Goal: Information Seeking & Learning: Understand process/instructions

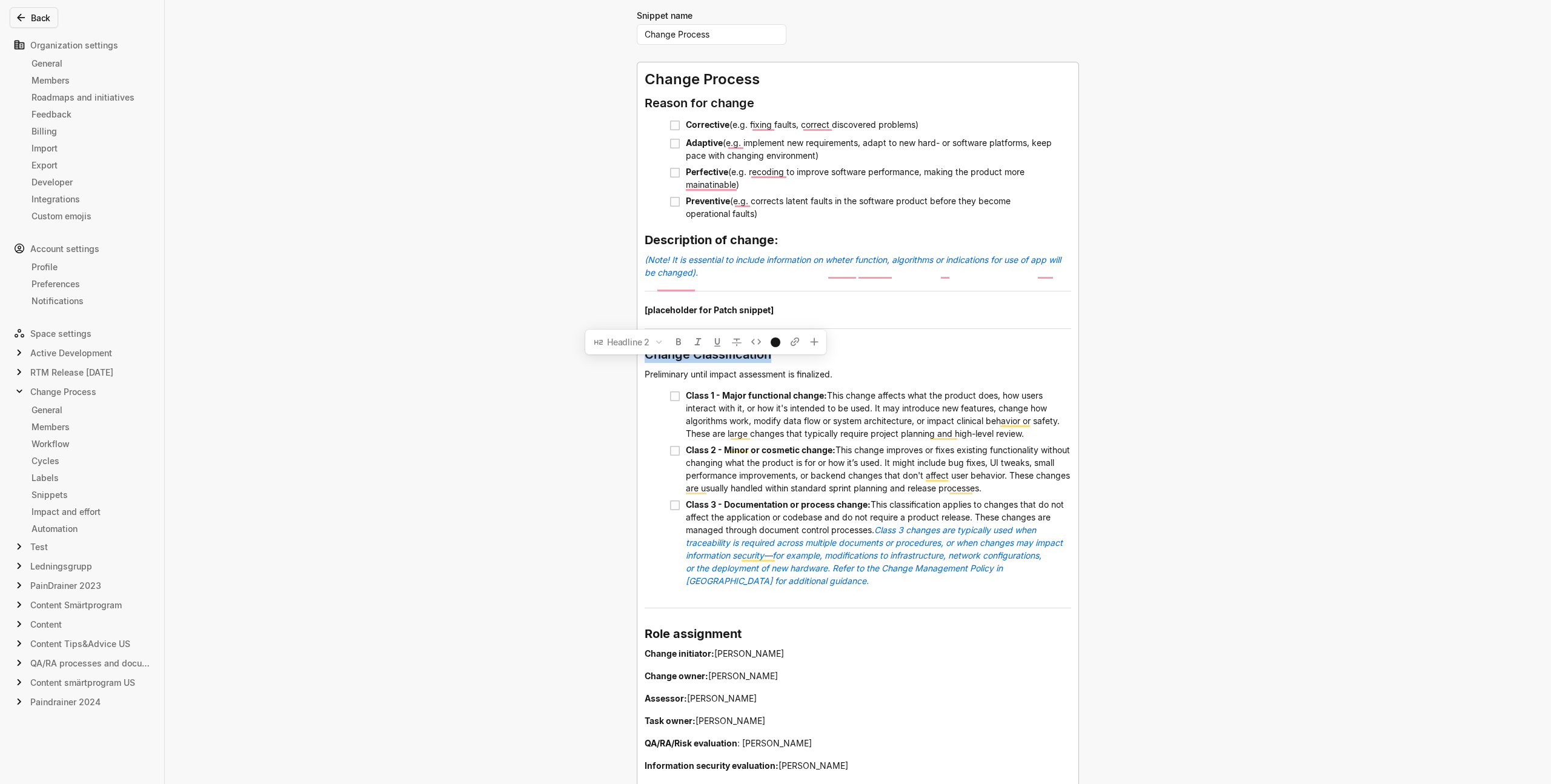
drag, startPoint x: 783, startPoint y: 367, endPoint x: 635, endPoint y: 362, distance: 148.1
copy span "Change Classification"
drag, startPoint x: 784, startPoint y: 405, endPoint x: 683, endPoint y: 406, distance: 101.0
click at [686, 401] on span "Class 1 - Major functional change:" at bounding box center [756, 395] width 141 height 10
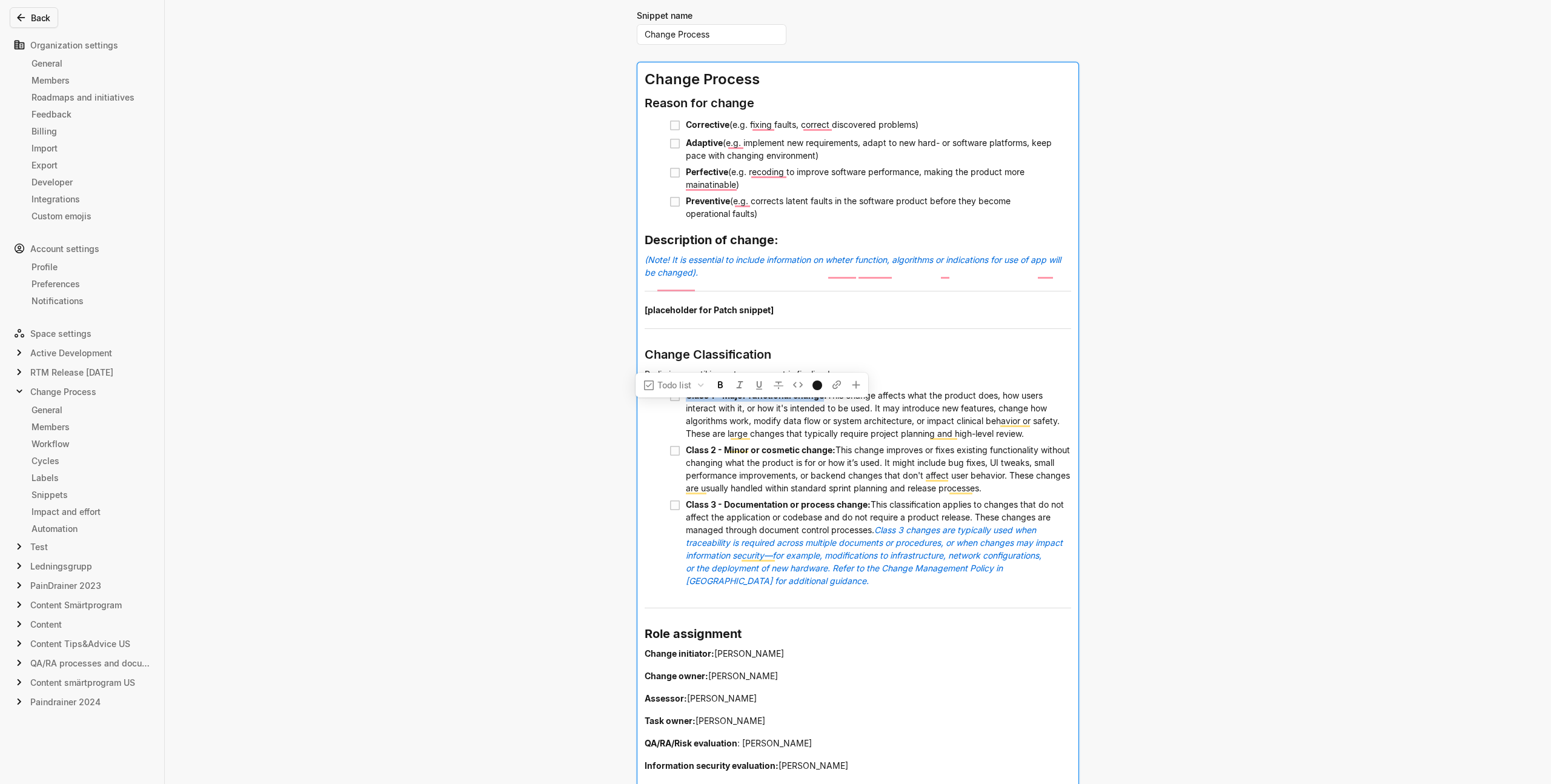
copy span "Class 1 - Major functional change"
click at [826, 475] on span "This change improves or fixes existing functionality without changing what the …" at bounding box center [879, 469] width 386 height 48
drag, startPoint x: 826, startPoint y: 462, endPoint x: 682, endPoint y: 461, distance: 144.0
click at [686, 455] on span "Class 2 - Minor or cosmetic change:" at bounding box center [760, 450] width 150 height 10
copy span "Class 2 - Minor or cosmetic change"
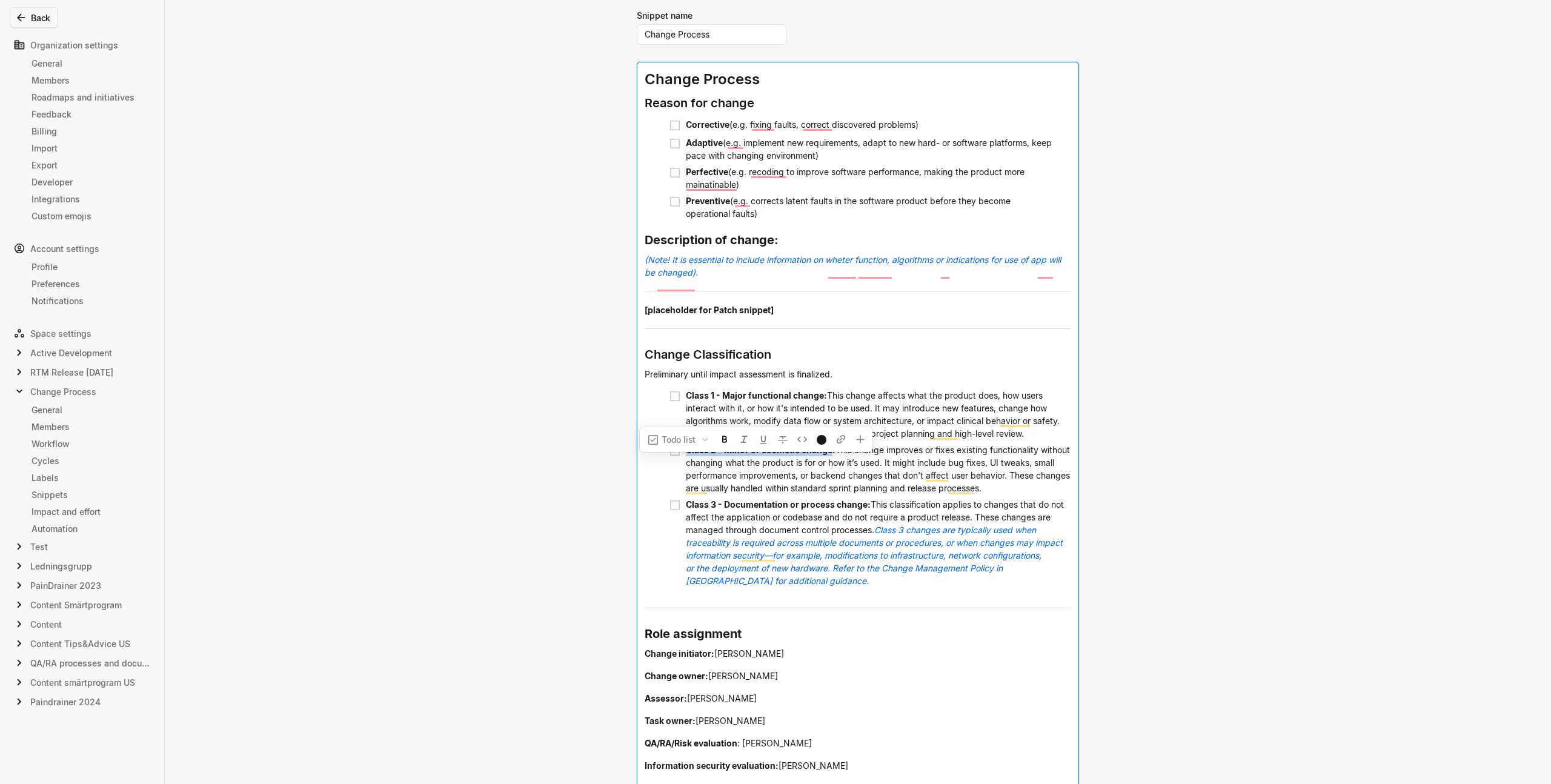
click at [936, 548] on div "Class 3 - Documentation or process change: This classification applies to chang…" at bounding box center [878, 548] width 385 height 105
click at [863, 525] on span "This classification applies to changes that do not affect the application or co…" at bounding box center [876, 517] width 381 height 36
drag, startPoint x: 817, startPoint y: 516, endPoint x: 682, endPoint y: 514, distance: 135.0
click at [686, 509] on span "Class 3 - Documentation or process change:" at bounding box center [777, 504] width 185 height 10
copy span "Class 3 - Documentation or process change"
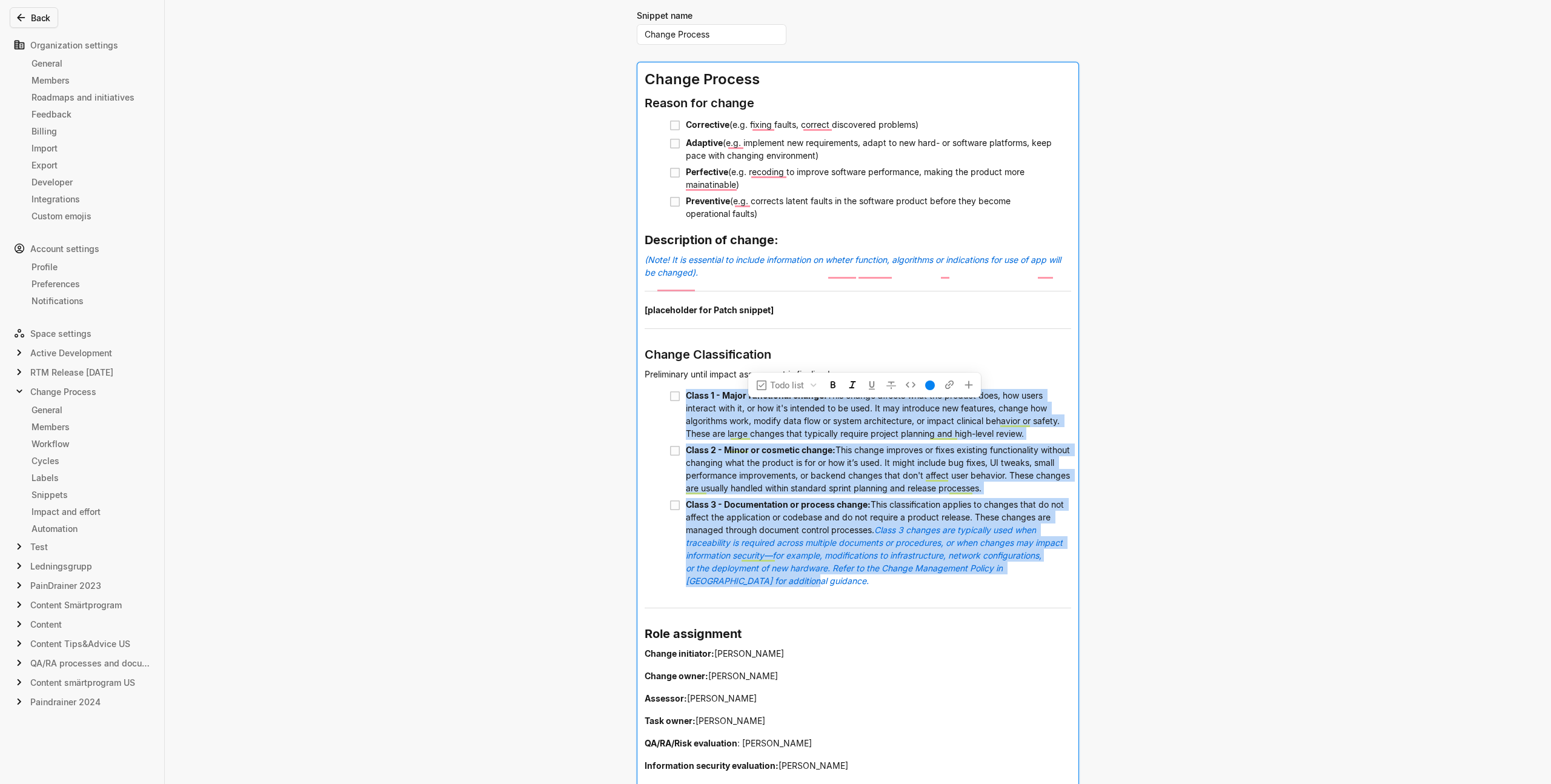
drag, startPoint x: 793, startPoint y: 598, endPoint x: 682, endPoint y: 401, distance: 226.1
copy div "Lorem 2 - Ipsum dolorsitam consec: Adip elitse doeiusm temp inc utlabor etdo, m…"
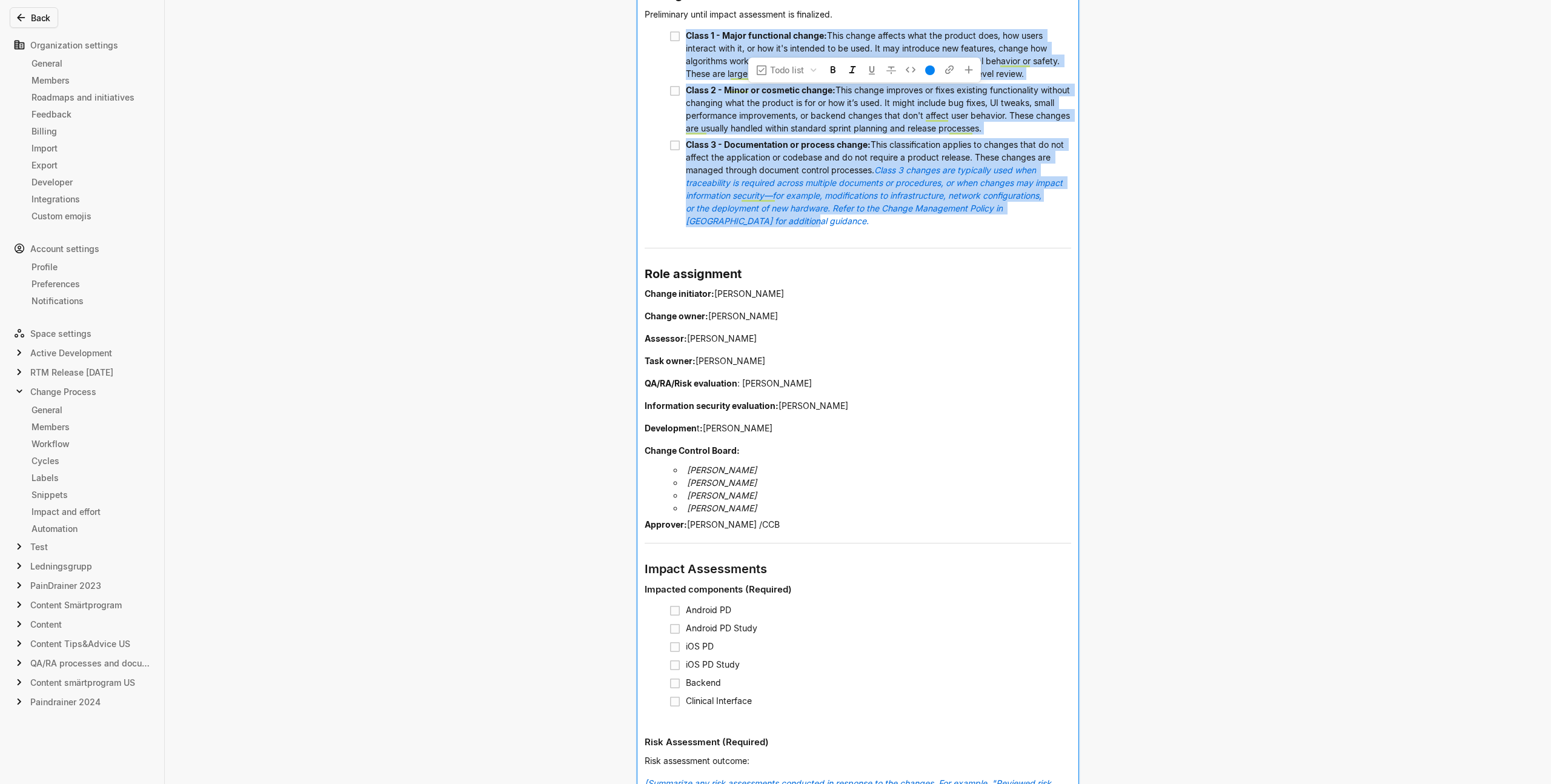
scroll to position [559, 0]
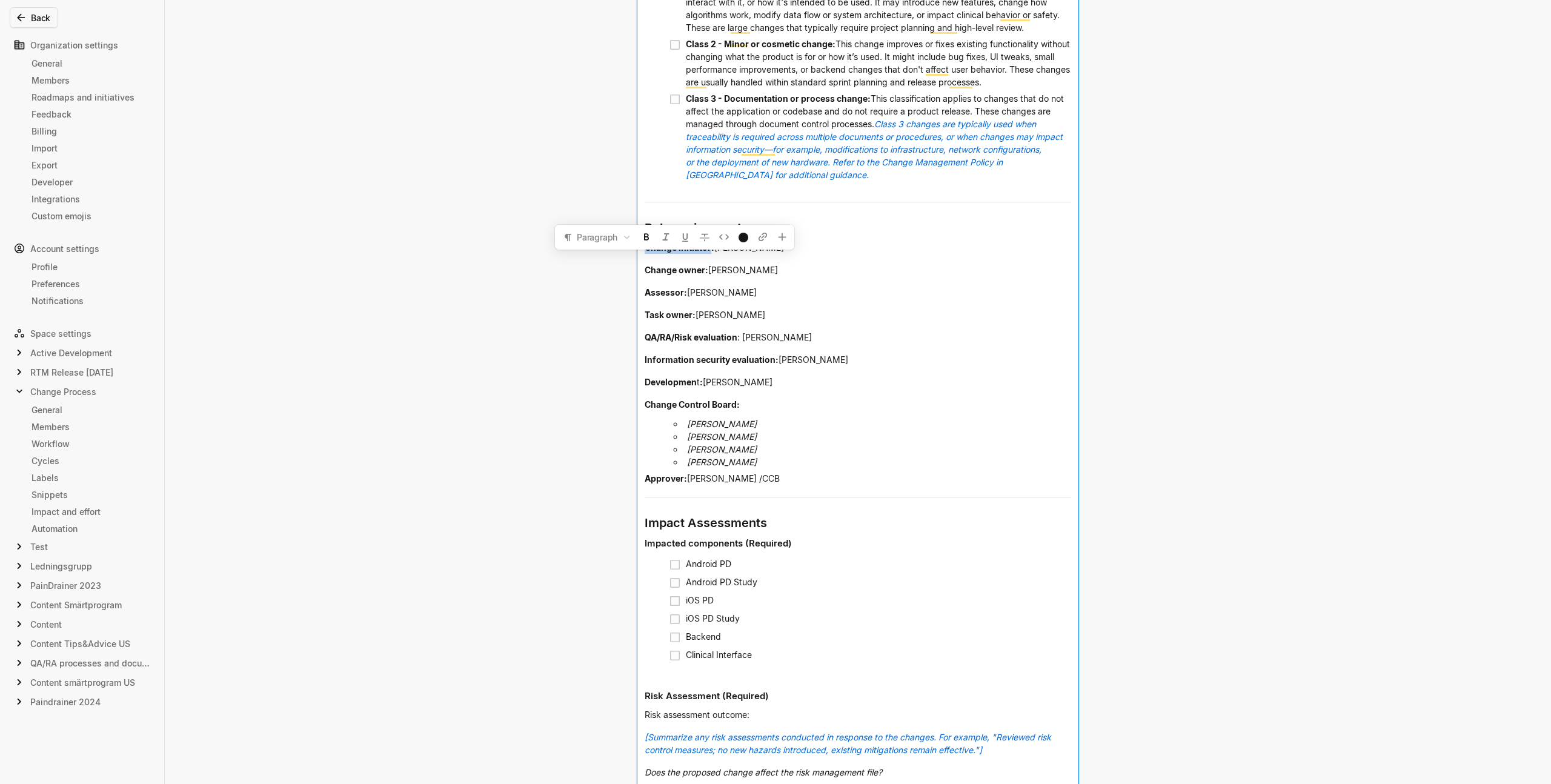
drag, startPoint x: 706, startPoint y: 260, endPoint x: 640, endPoint y: 261, distance: 66.0
click at [640, 261] on div "Change Process Reason for change Corrective (e.g. fixing faults, correct discov…" at bounding box center [858, 698] width 441 height 2084
copy span "Change initiator"
click at [669, 297] on span "Assessor:" at bounding box center [666, 292] width 43 height 10
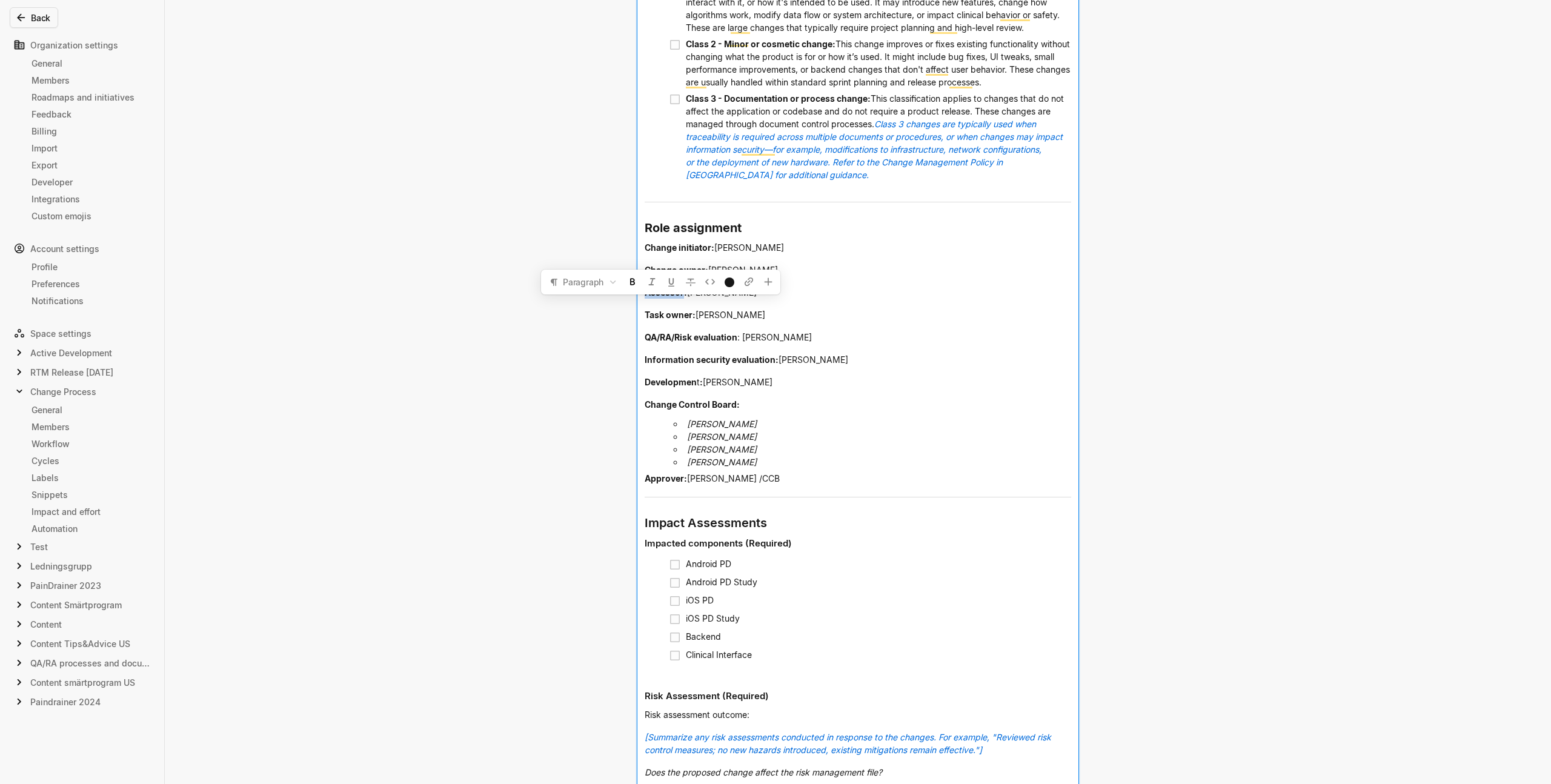
copy span "Assessor"
click at [615, 339] on div "Edit snippet You can use all editor components when creating snippets. Use them…" at bounding box center [776, 392] width 1551 height 784
drag, startPoint x: 734, startPoint y: 349, endPoint x: 641, endPoint y: 349, distance: 93.0
click at [645, 343] on span "QA/RA/Risk evaluation" at bounding box center [691, 337] width 93 height 10
copy span "QA/RA/Risk evaluation"
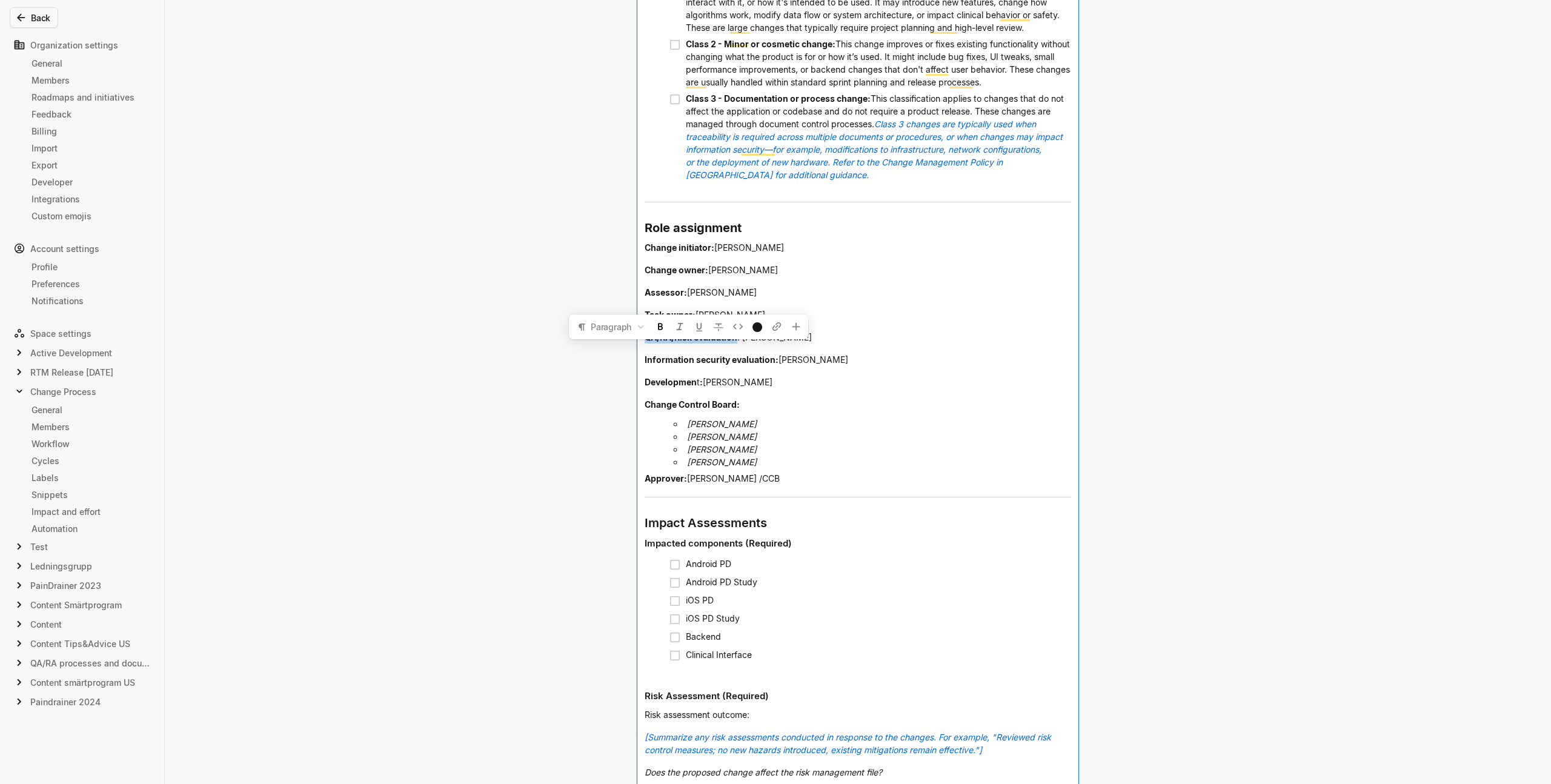
click at [804, 365] on span "[PERSON_NAME]" at bounding box center [813, 359] width 70 height 10
drag, startPoint x: 771, startPoint y: 371, endPoint x: 625, endPoint y: 371, distance: 146.0
click at [625, 371] on div "Edit snippet You can use all editor components when creating snippets. Use them…" at bounding box center [776, 392] width 1551 height 784
copy span "Information security evaluation"
click at [562, 458] on div "Edit snippet You can use all editor components when creating snippets. Use them…" at bounding box center [776, 392] width 1551 height 784
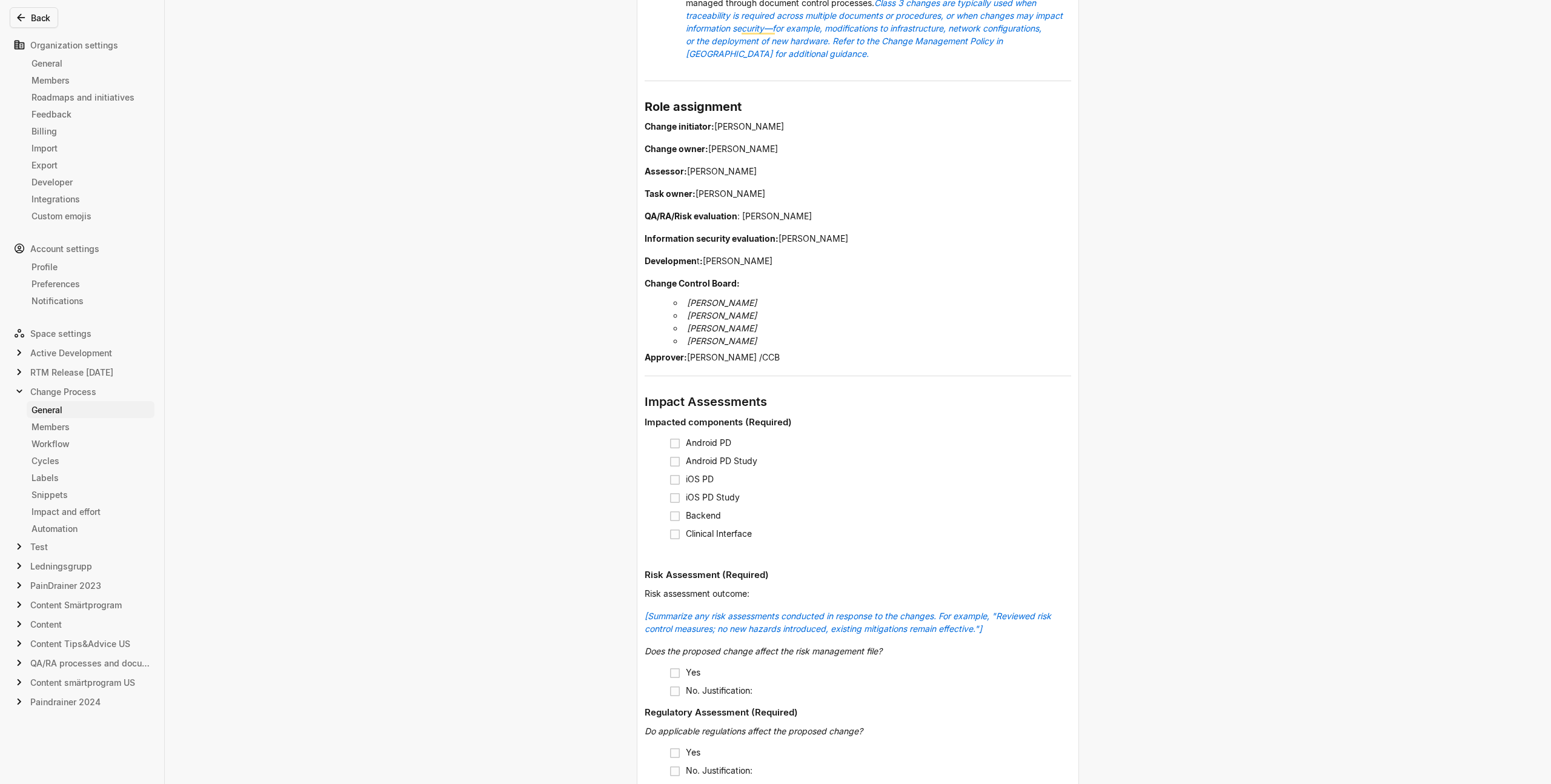
scroll to position [731, 0]
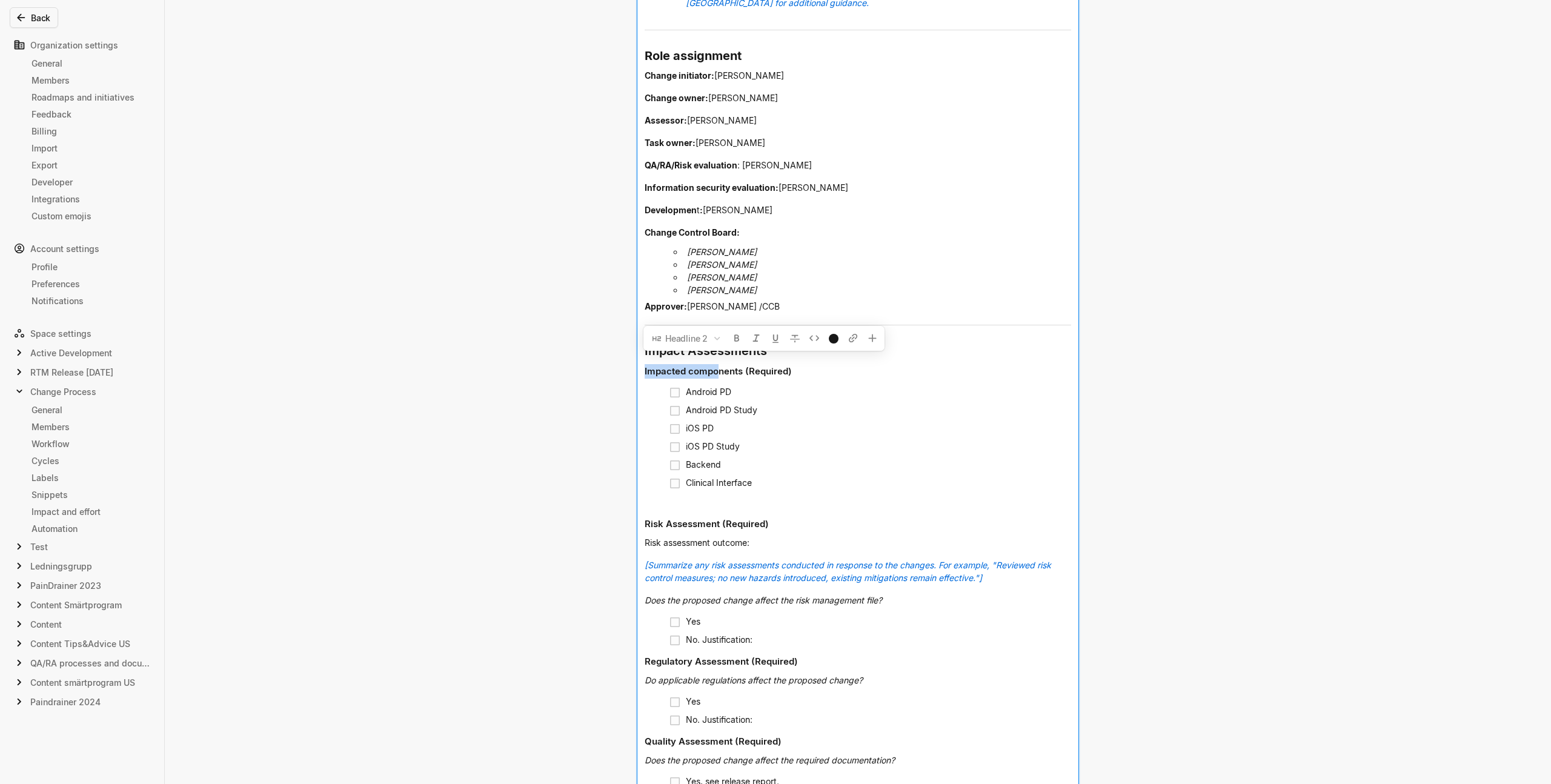
drag, startPoint x: 741, startPoint y: 384, endPoint x: 653, endPoint y: 381, distance: 88.1
click at [649, 377] on span "Impacted components (Required)" at bounding box center [719, 371] width 148 height 11
click at [726, 383] on h3 "Impacted components (Required)" at bounding box center [858, 374] width 427 height 19
drag, startPoint x: 740, startPoint y: 385, endPoint x: 642, endPoint y: 382, distance: 98.0
click at [645, 377] on span "Impacted components (Required)" at bounding box center [719, 371] width 148 height 11
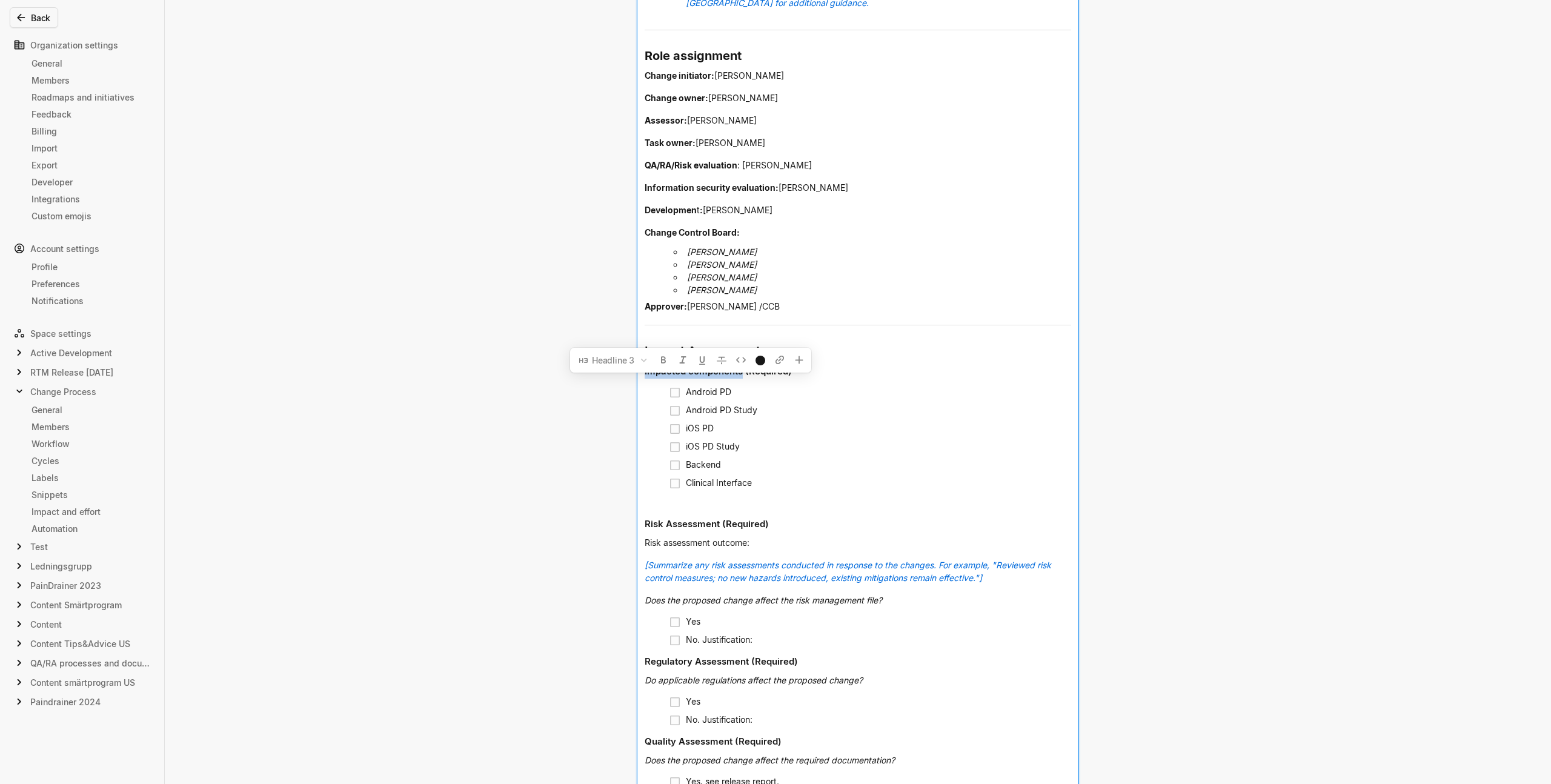
copy span "Impacted components"
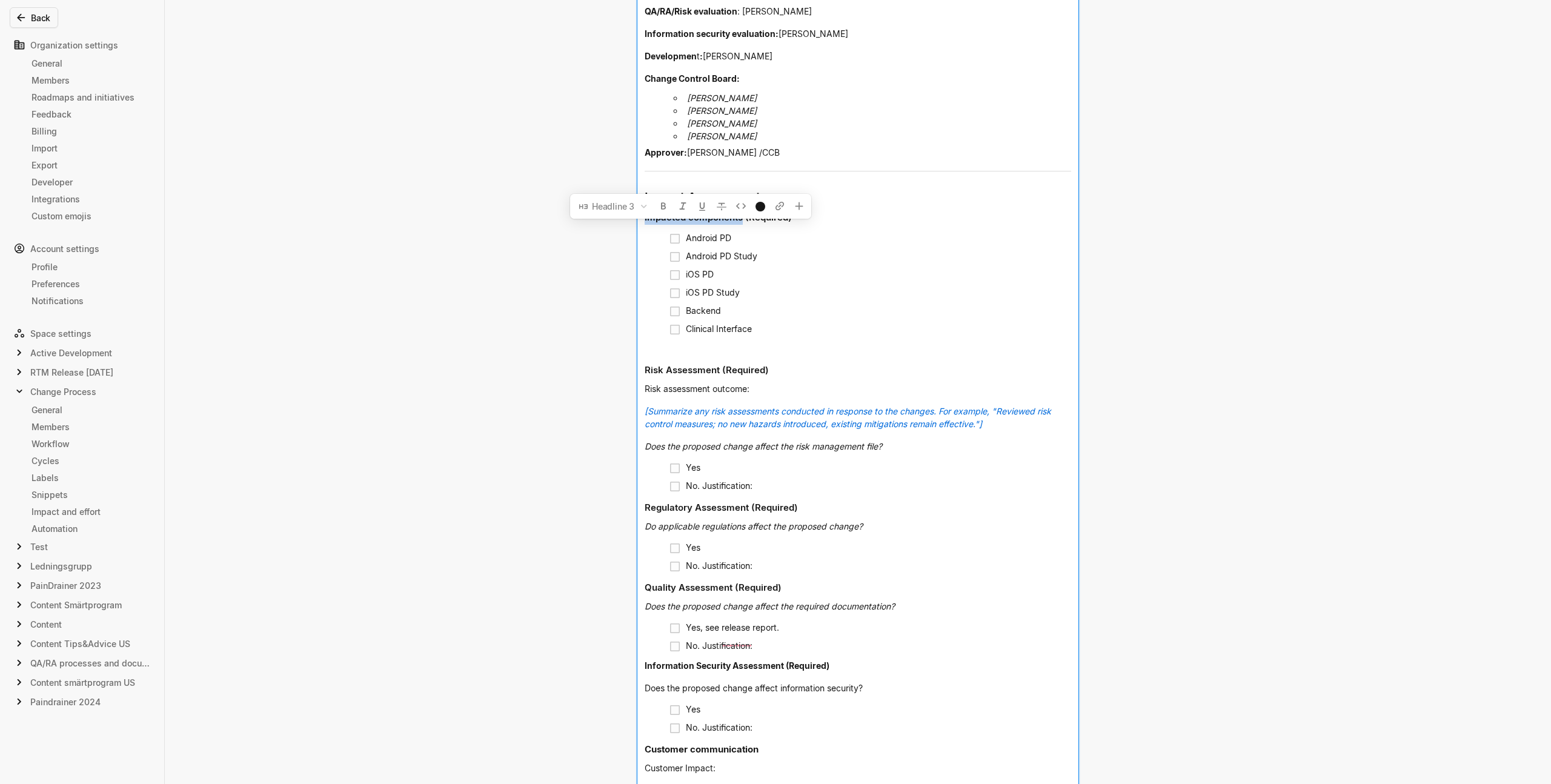
scroll to position [877, 0]
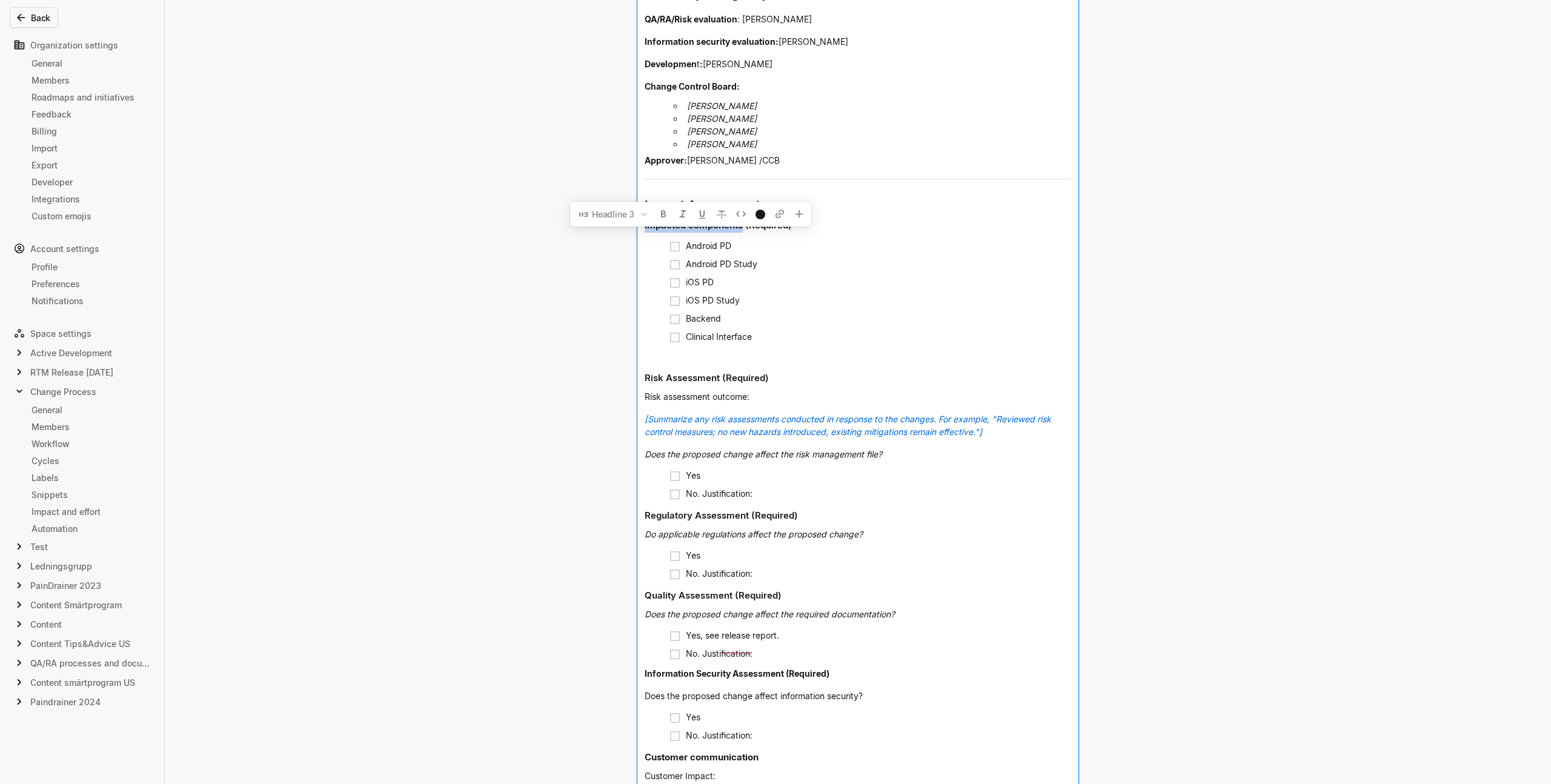
click at [915, 311] on li "iOS PD Study" at bounding box center [869, 300] width 402 height 18
